Goal: Information Seeking & Learning: Learn about a topic

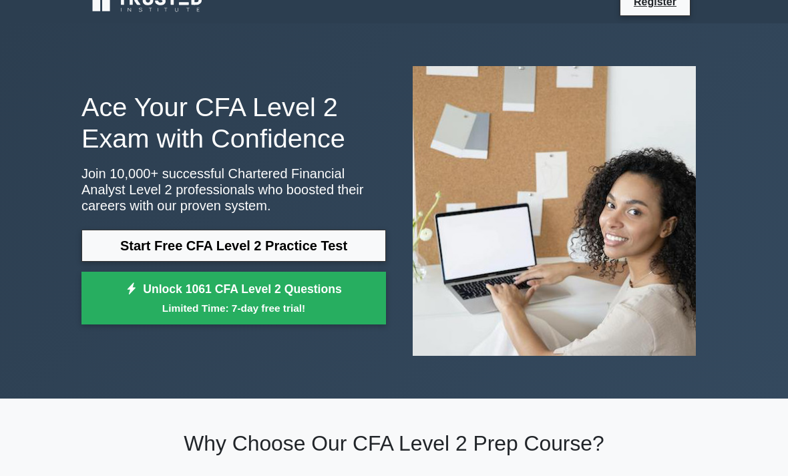
scroll to position [19, 0]
click at [341, 239] on link "Start Free CFA Level 2 Practice Test" at bounding box center [233, 246] width 304 height 32
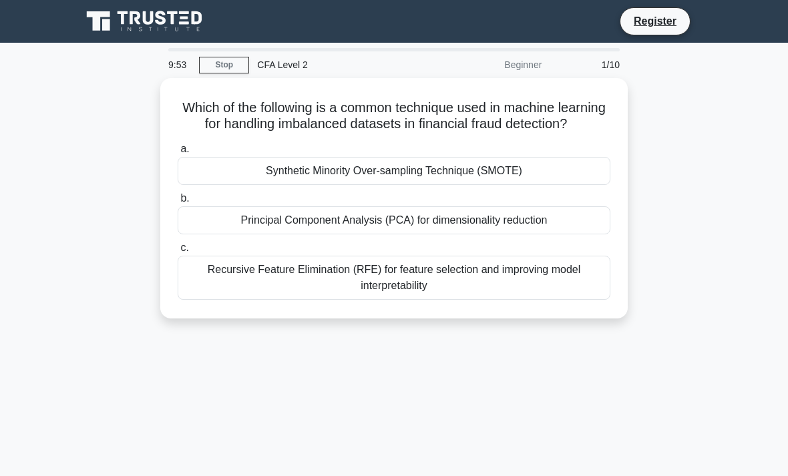
click at [565, 234] on div "Principal Component Analysis (PCA) for dimensionality reduction" at bounding box center [394, 220] width 433 height 28
click at [178, 203] on input "b. Principal Component Analysis (PCA) for dimensionality reduction" at bounding box center [178, 198] width 0 height 9
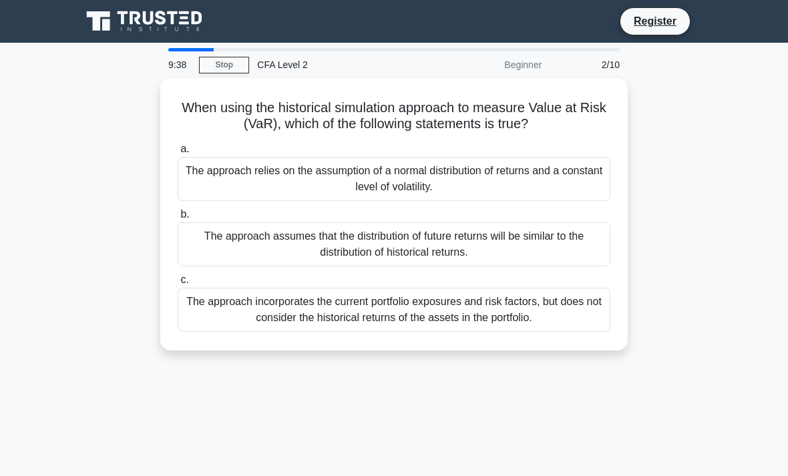
click at [526, 244] on div "The approach assumes that the distribution of future returns will be similar to…" at bounding box center [394, 244] width 433 height 44
click at [178, 219] on input "b. The approach assumes that the distribution of future returns will be similar…" at bounding box center [178, 214] width 0 height 9
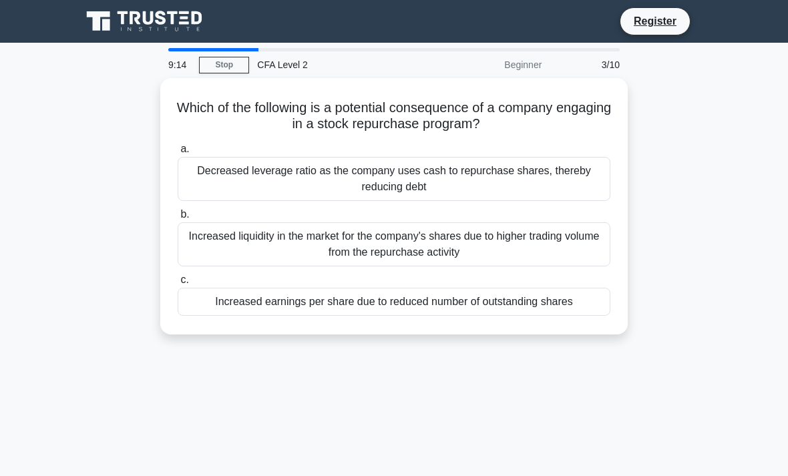
click at [579, 302] on div "Increased earnings per share due to reduced number of outstanding shares" at bounding box center [394, 302] width 433 height 28
click at [178, 284] on input "c. Increased earnings per share due to reduced number of outstanding shares" at bounding box center [178, 280] width 0 height 9
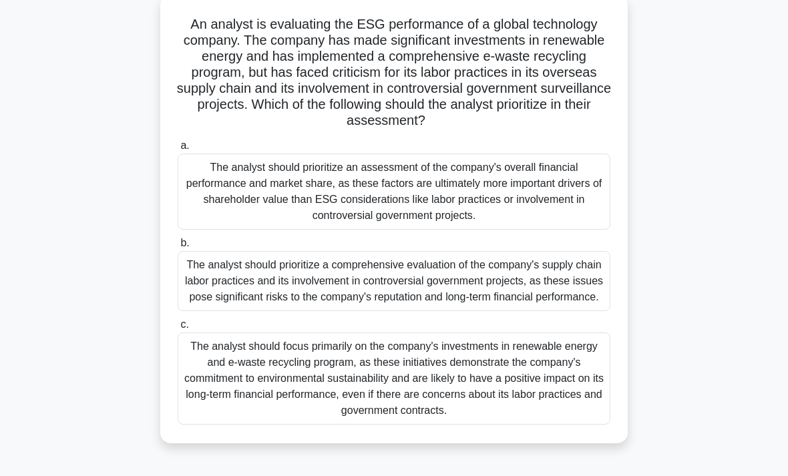
scroll to position [84, 0]
click at [557, 419] on div "The analyst should focus primarily on the company's investments in renewable en…" at bounding box center [394, 378] width 433 height 92
click at [178, 329] on input "c. The analyst should focus primarily on the company's investments in renewable…" at bounding box center [178, 324] width 0 height 9
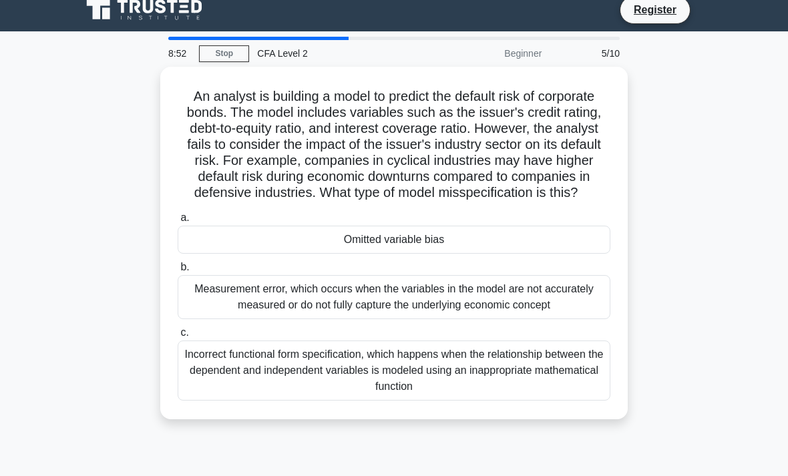
scroll to position [0, 0]
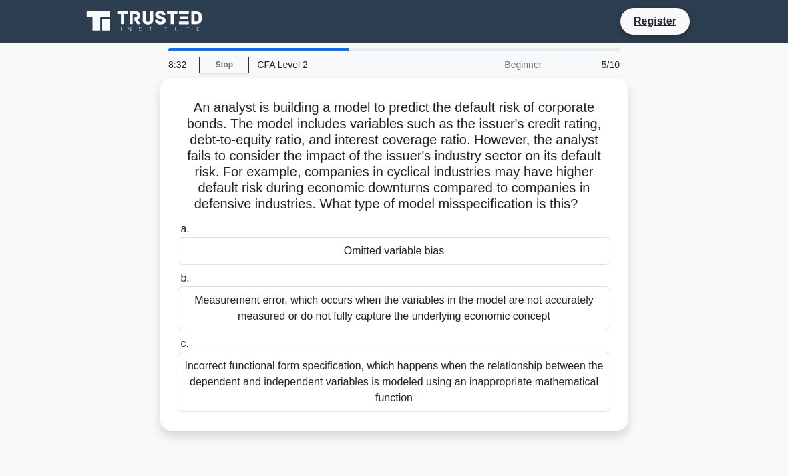
click at [593, 331] on div "Measurement error, which occurs when the variables in the model are not accurat…" at bounding box center [394, 308] width 433 height 44
click at [178, 283] on input "b. Measurement error, which occurs when the variables in the model are not accu…" at bounding box center [178, 278] width 0 height 9
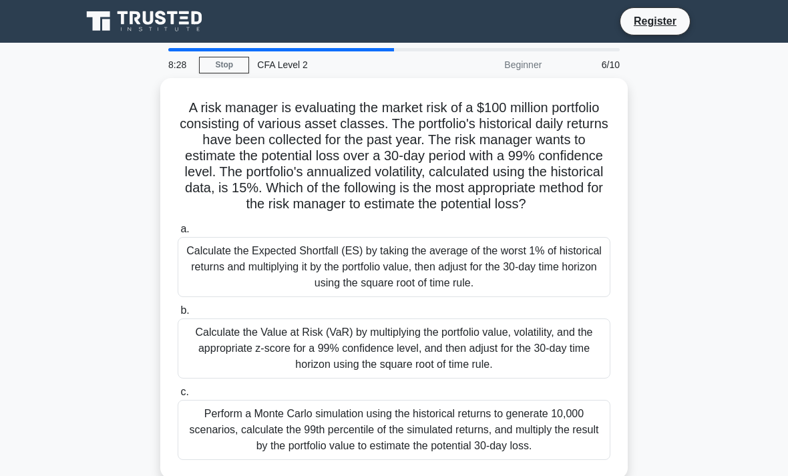
click at [564, 379] on div "Calculate the Value at Risk (VaR) by multiplying the portfolio value, volatilit…" at bounding box center [394, 349] width 433 height 60
click at [178, 315] on input "b. Calculate the Value at Risk (VaR) by multiplying the portfolio value, volati…" at bounding box center [178, 310] width 0 height 9
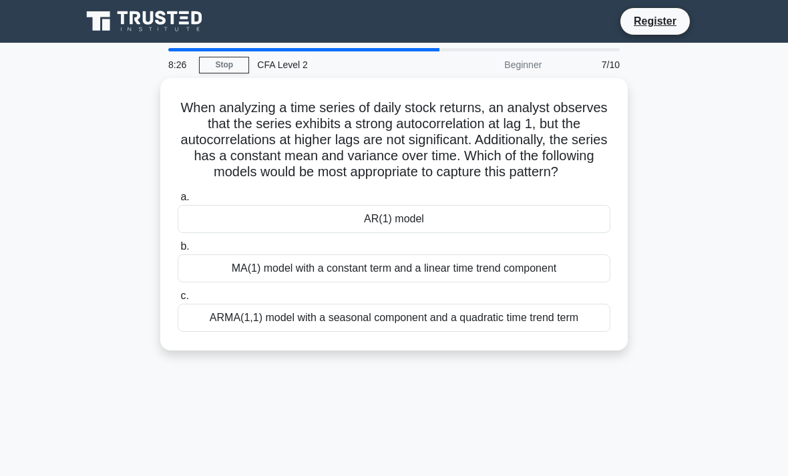
click at [590, 327] on div "ARMA(1,1) model with a seasonal component and a quadratic time trend term" at bounding box center [394, 318] width 433 height 28
click at [178, 300] on input "c. ARMA(1,1) model with a seasonal component and a quadratic time trend term" at bounding box center [178, 296] width 0 height 9
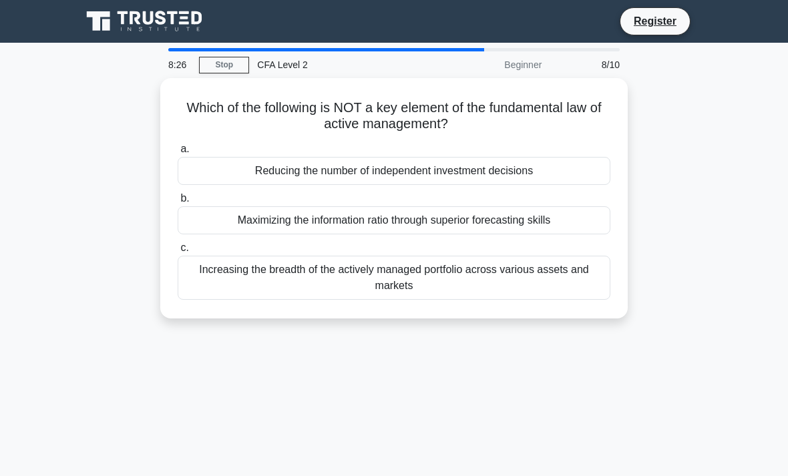
click at [579, 283] on div "Increasing the breadth of the actively managed portfolio across various assets …" at bounding box center [394, 278] width 433 height 44
click at [178, 252] on input "c. Increasing the breadth of the actively managed portfolio across various asse…" at bounding box center [178, 248] width 0 height 9
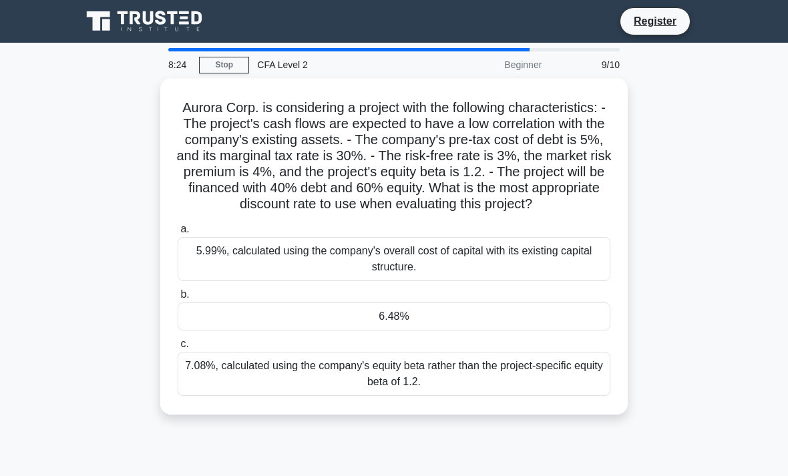
click at [538, 276] on div "5.99%, calculated using the company's overall cost of capital with its existing…" at bounding box center [394, 259] width 433 height 44
click at [178, 234] on input "a. 5.99%, calculated using the company's overall cost of capital with its exist…" at bounding box center [178, 229] width 0 height 9
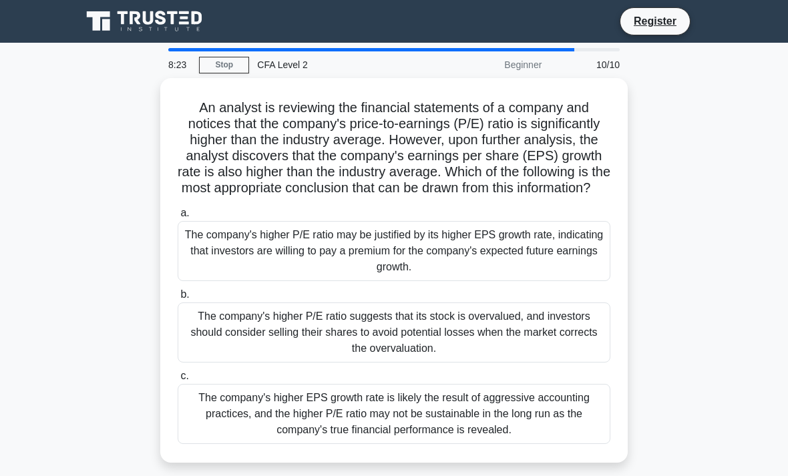
click at [544, 306] on label "b. The company's higher P/E ratio suggests that its stock is overvalued, and in…" at bounding box center [394, 324] width 433 height 76
click at [178, 299] on input "b. The company's higher P/E ratio suggests that its stock is overvalued, and in…" at bounding box center [178, 294] width 0 height 9
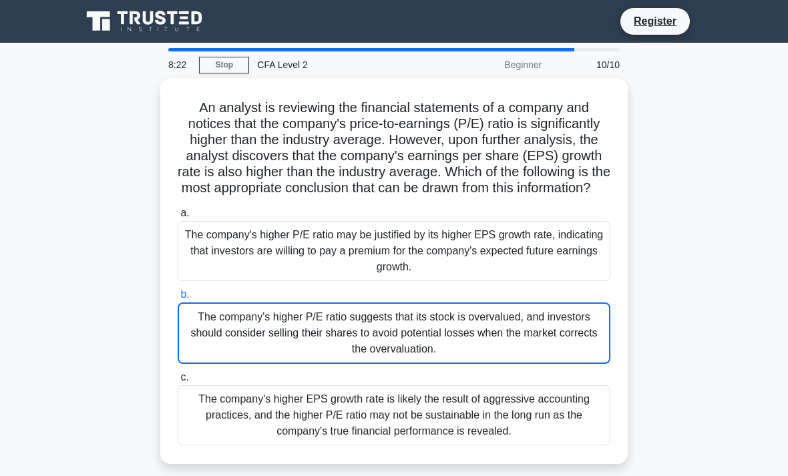
scroll to position [43, 0]
